Goal: Task Accomplishment & Management: Manage account settings

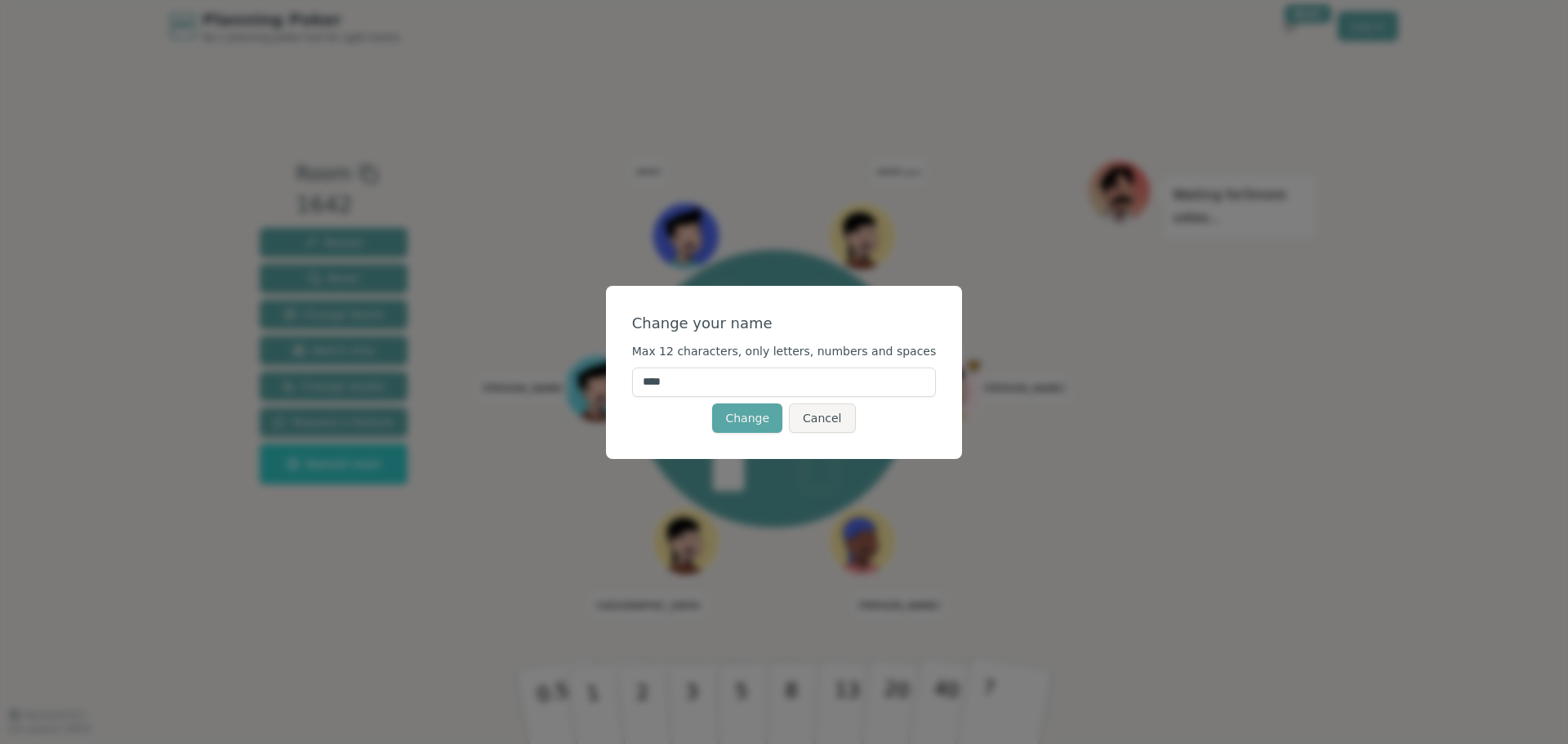
drag, startPoint x: 715, startPoint y: 383, endPoint x: 649, endPoint y: 375, distance: 66.5
click at [649, 375] on div "Change your name Max 12 characters, only letters, numbers and spaces **** Chang…" at bounding box center [784, 372] width 356 height 173
type input "*****"
click at [739, 418] on button "Change" at bounding box center [746, 419] width 70 height 30
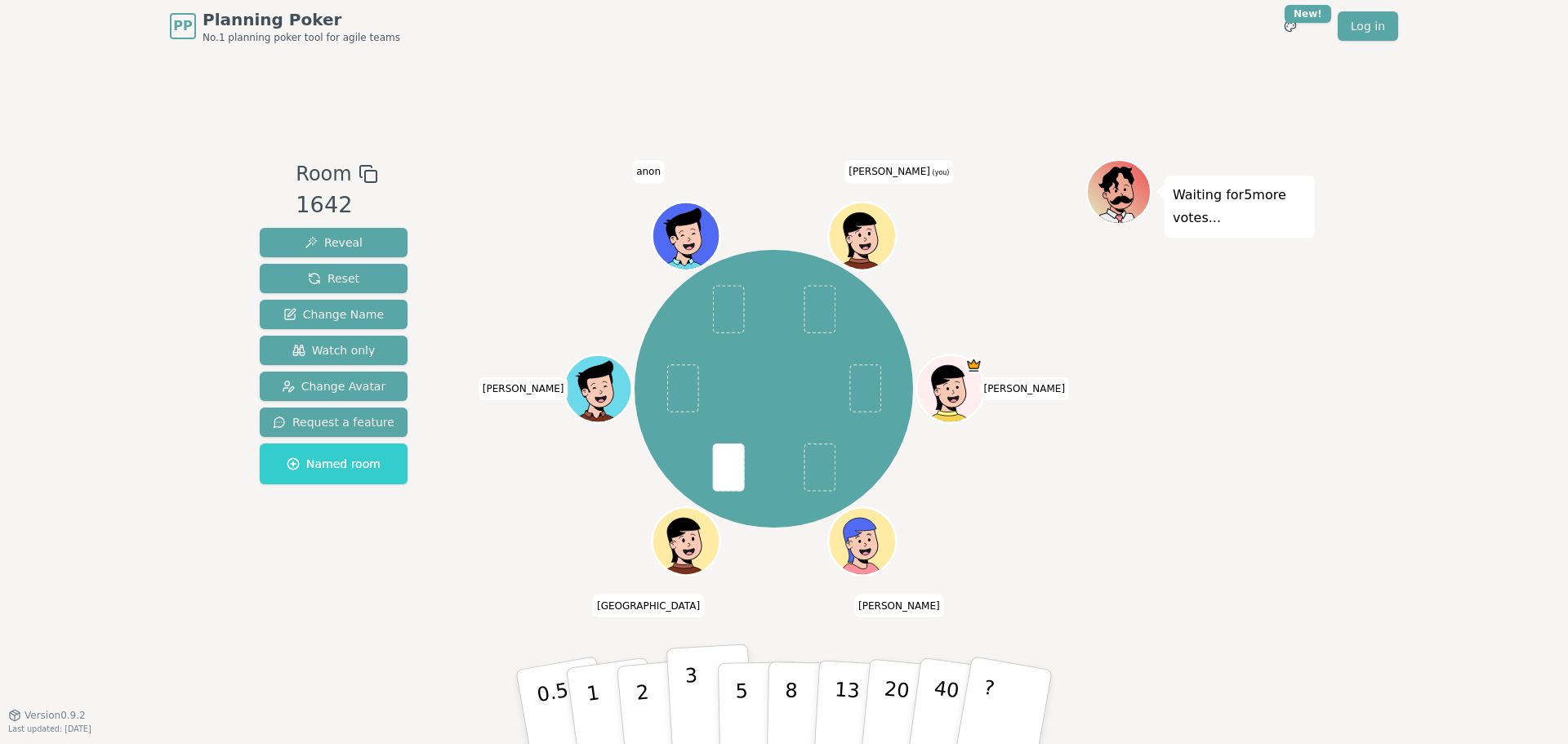
click at [689, 710] on p "3" at bounding box center [693, 708] width 18 height 89
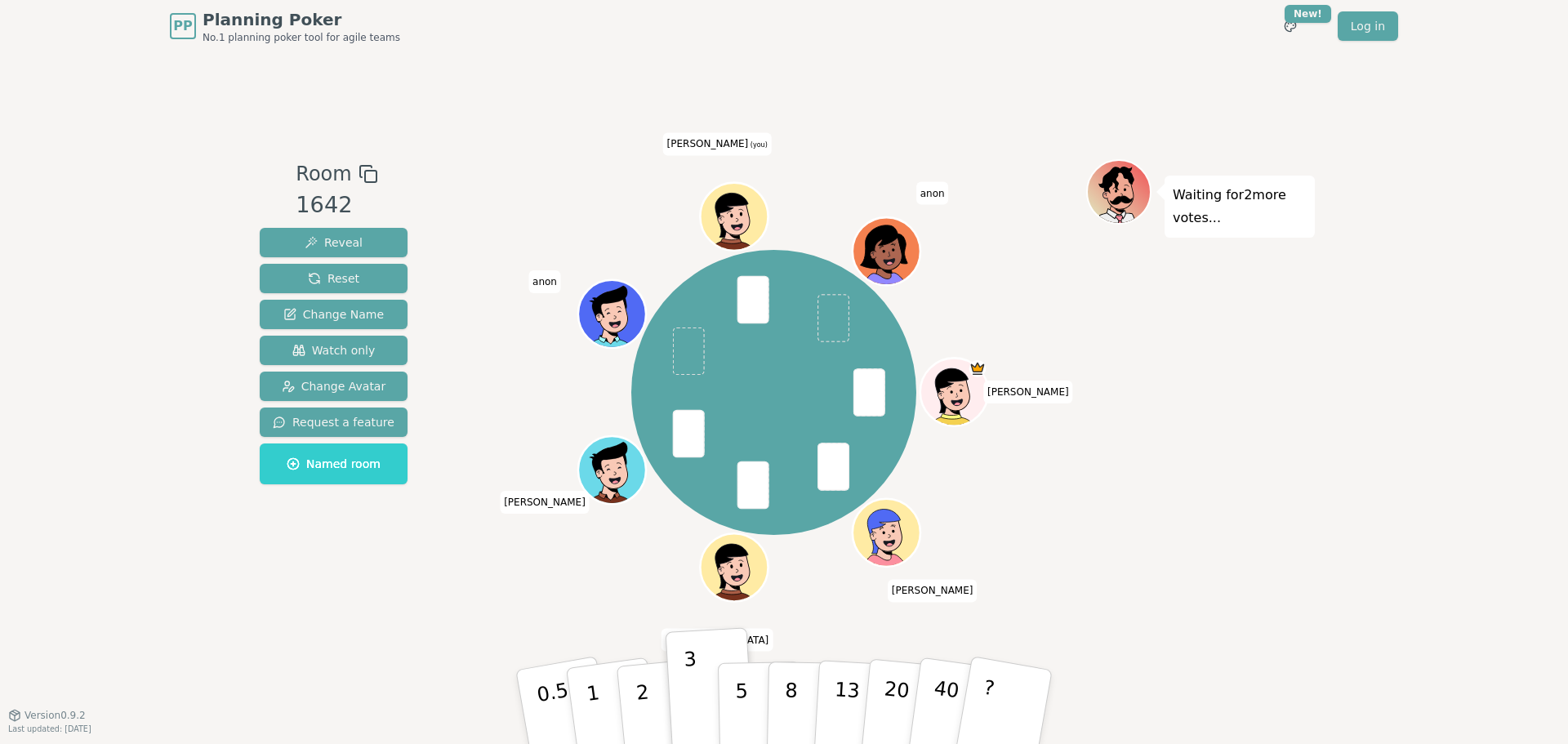
click at [743, 214] on icon at bounding box center [736, 214] width 66 height 7
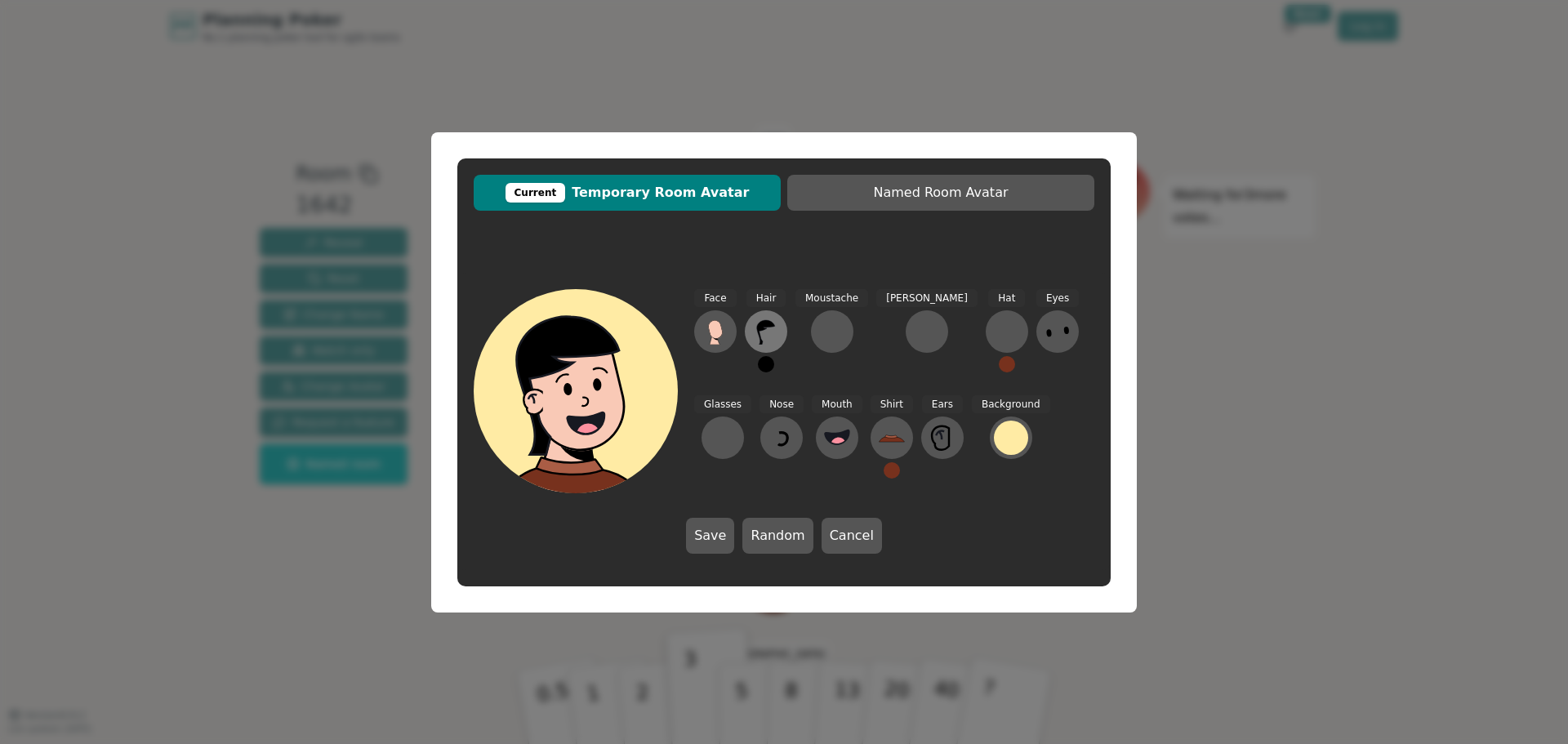
click at [767, 336] on icon at bounding box center [765, 332] width 26 height 26
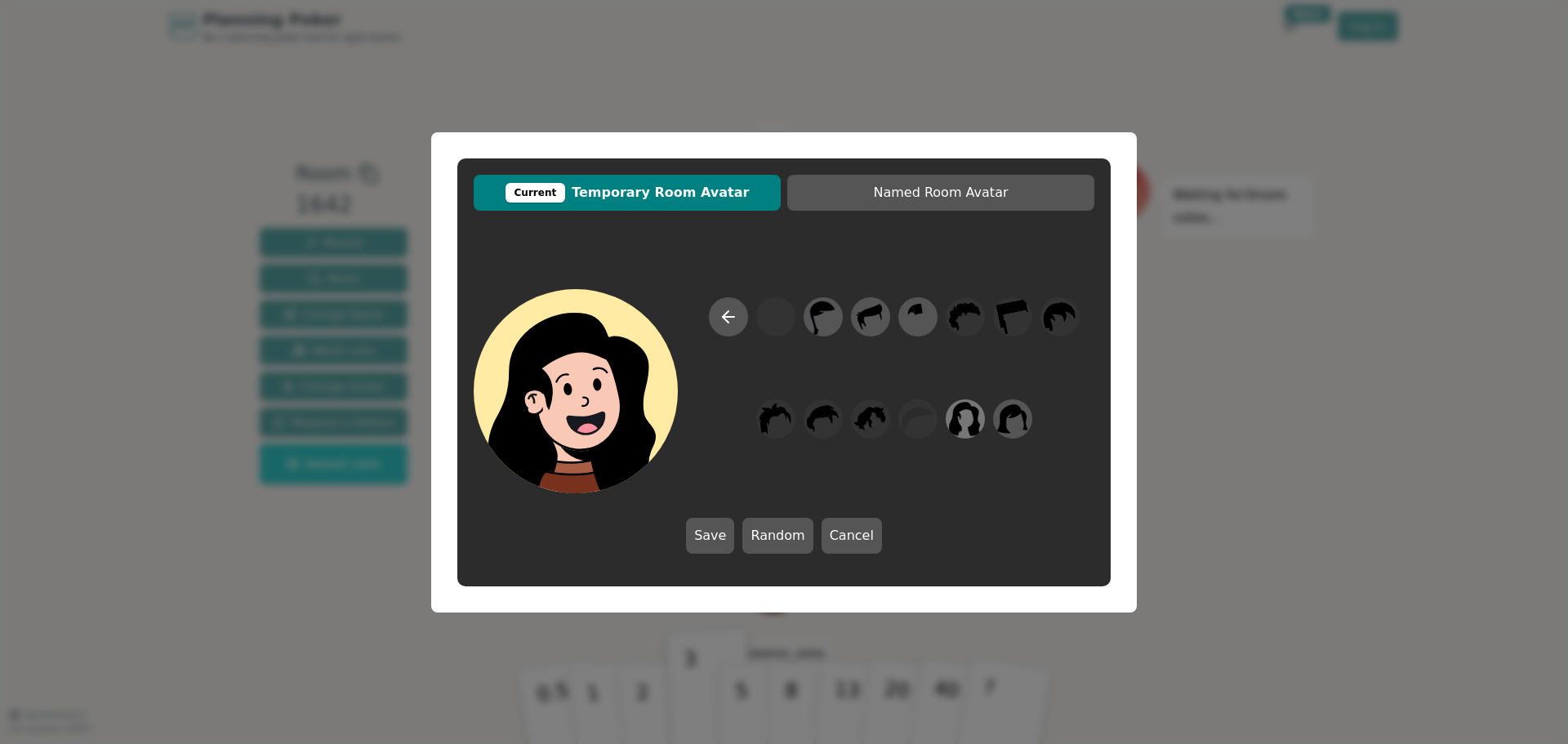
click at [966, 427] on icon at bounding box center [965, 418] width 32 height 37
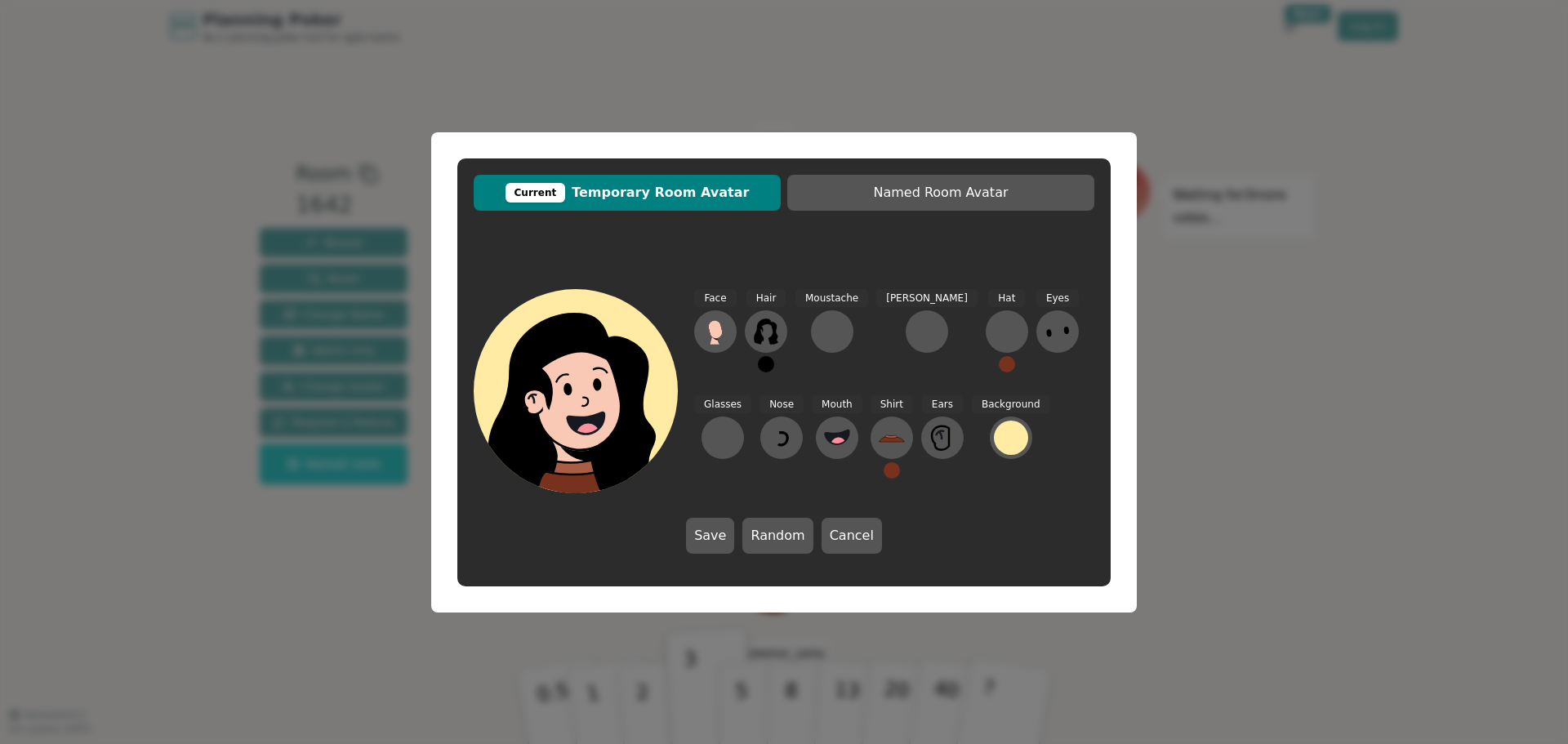
drag, startPoint x: 718, startPoint y: 535, endPoint x: 729, endPoint y: 534, distance: 11.0
click at [717, 535] on button "Save" at bounding box center [710, 536] width 48 height 36
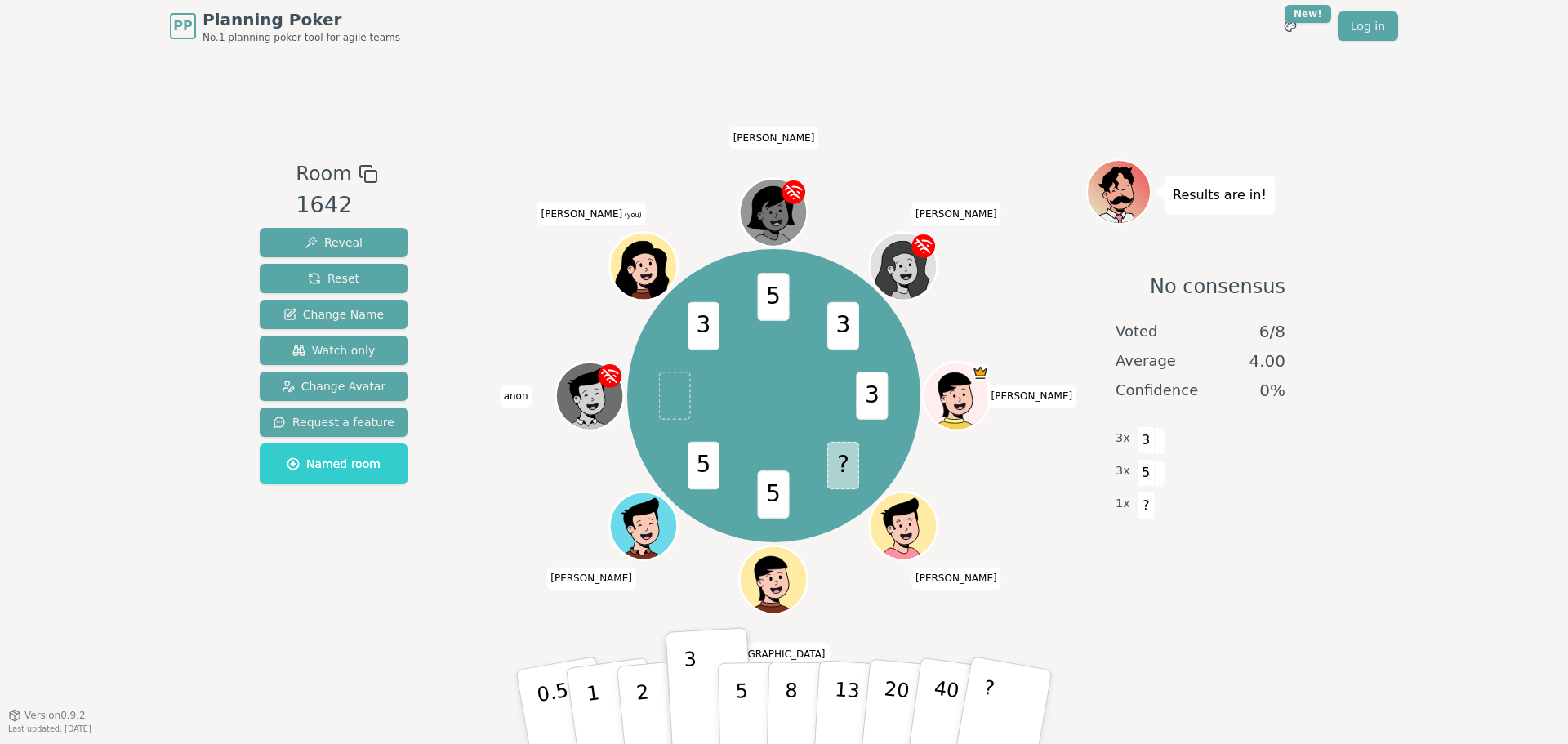
click at [649, 275] on icon at bounding box center [647, 276] width 12 height 7
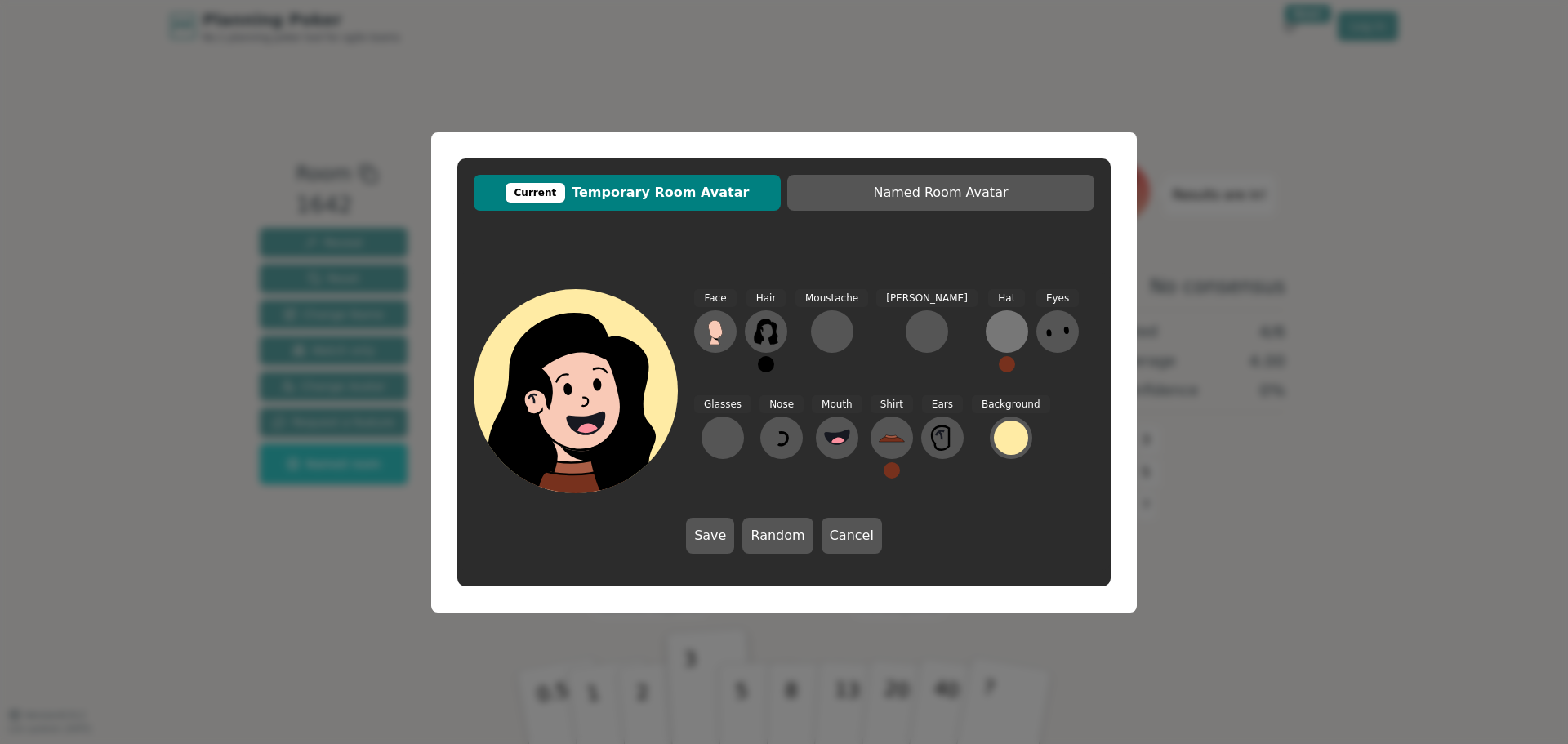
click at [993, 334] on div at bounding box center [1006, 332] width 26 height 26
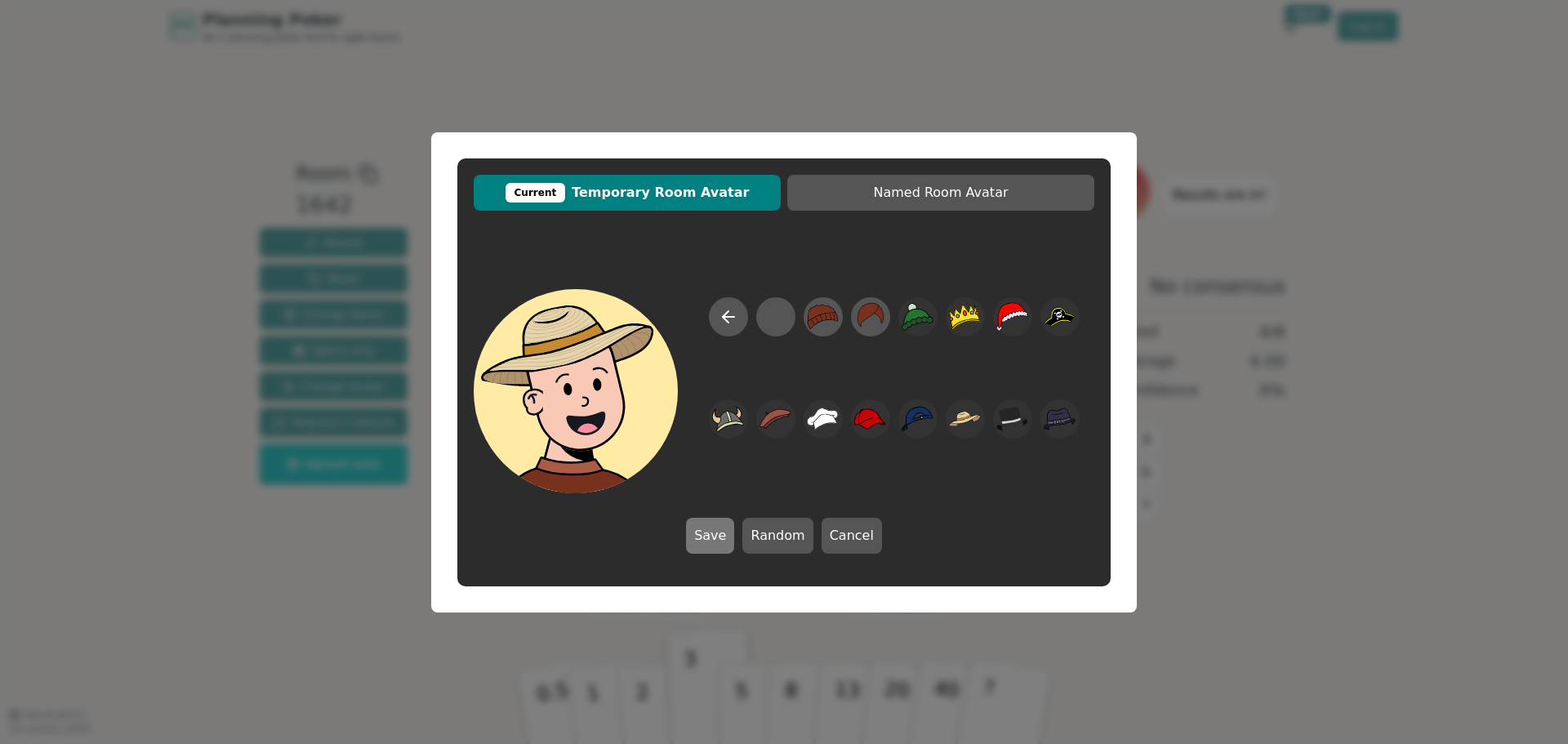
click at [723, 533] on button "Save" at bounding box center [710, 536] width 48 height 36
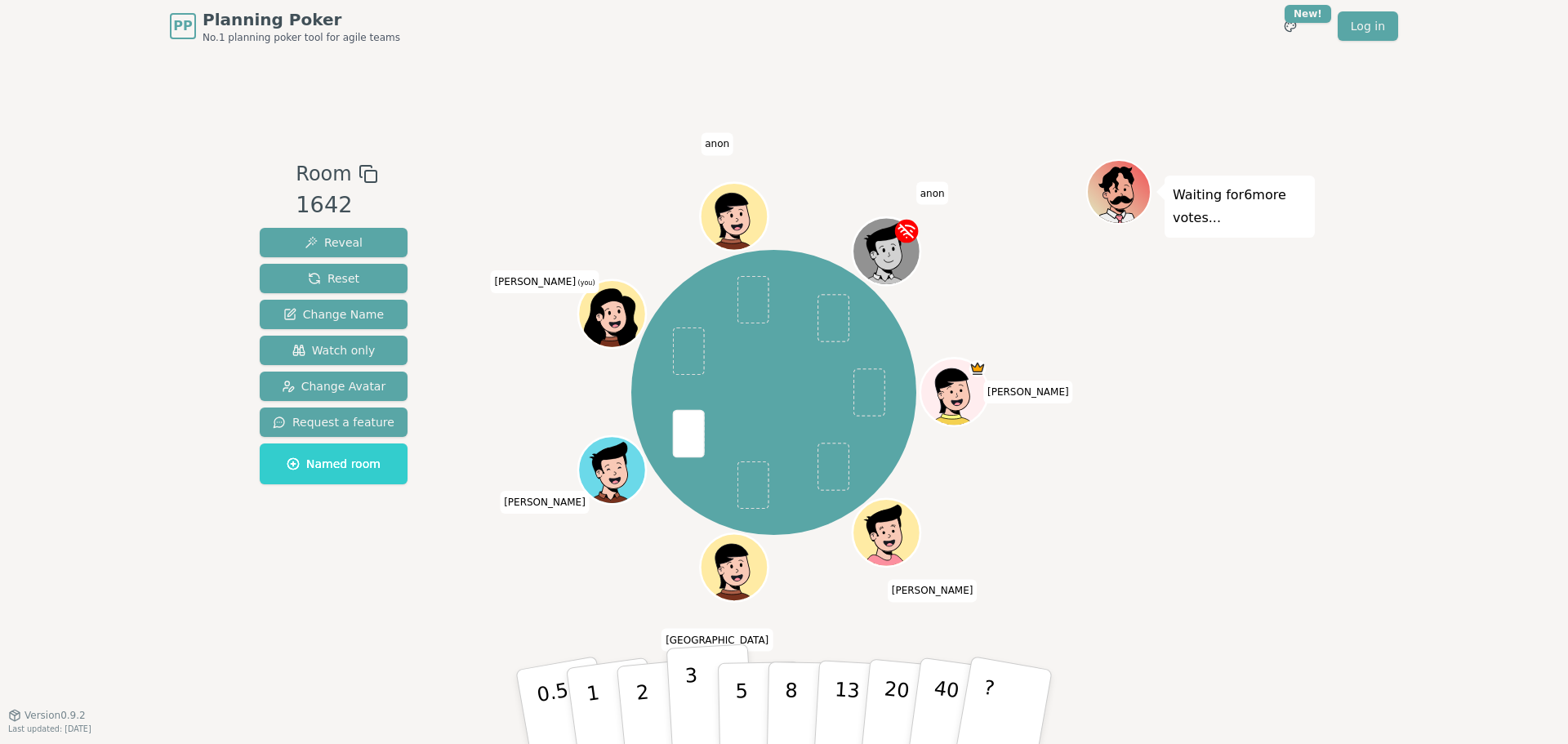
click at [695, 710] on p "3" at bounding box center [693, 708] width 18 height 89
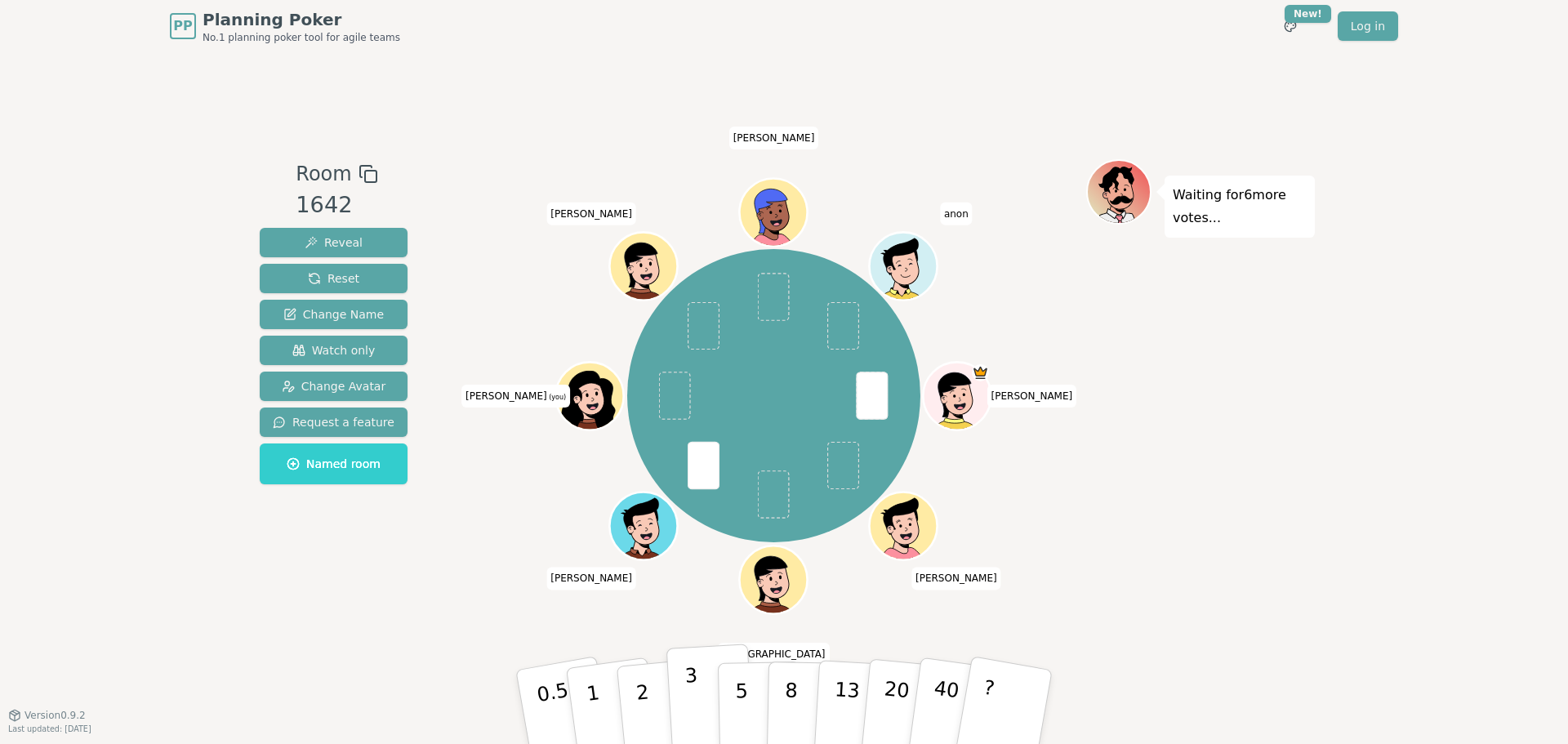
click at [693, 701] on p "3" at bounding box center [693, 708] width 18 height 89
